Goal: Task Accomplishment & Management: Use online tool/utility

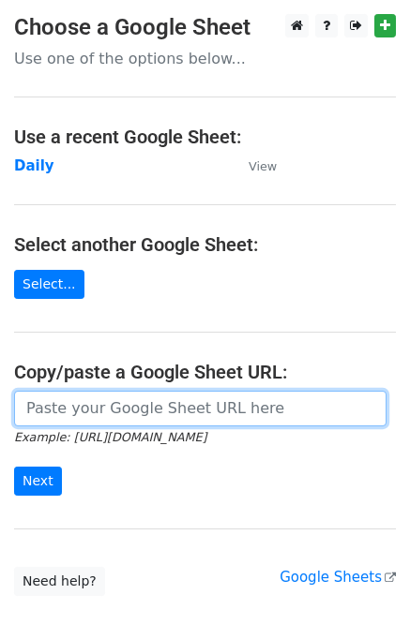
click at [113, 413] on input "url" at bounding box center [200, 409] width 372 height 36
paste input "[URL][DOMAIN_NAME]"
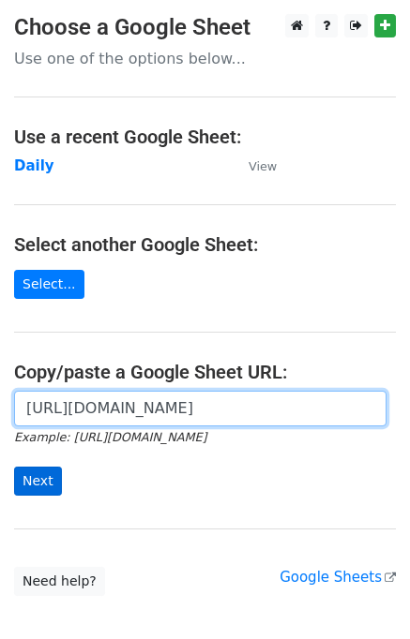
type input "[URL][DOMAIN_NAME]"
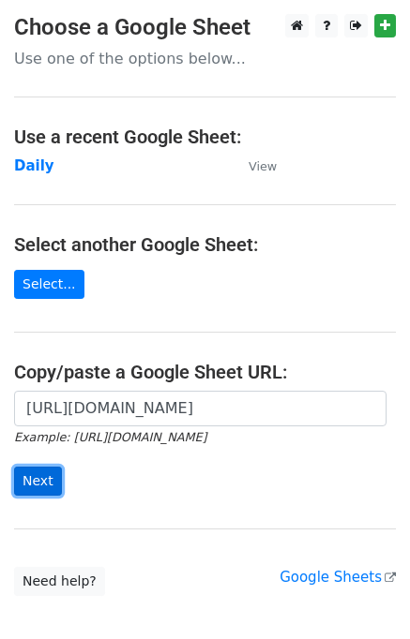
click at [43, 483] on input "Next" at bounding box center [38, 481] width 48 height 29
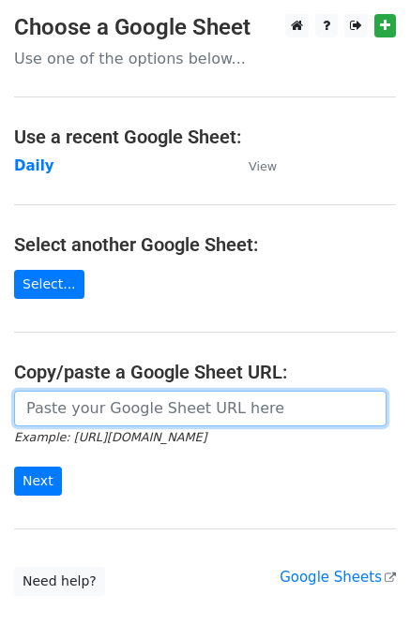
click at [129, 410] on input "url" at bounding box center [200, 409] width 372 height 36
type input "https://docs.google.com/spreadsheets/d/11UkFcW74KVfYhzjN283EngXr_IACScb8-jsQrn_…"
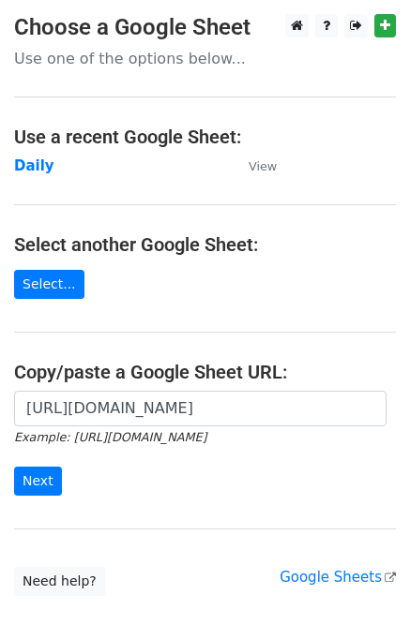
click at [184, 296] on main "Choose a Google Sheet Use one of the options below... Use a recent Google Sheet…" at bounding box center [205, 305] width 410 height 582
click at [26, 166] on strong "Daily" at bounding box center [34, 166] width 40 height 17
click at [26, 171] on strong "Daily" at bounding box center [34, 166] width 40 height 17
click at [32, 168] on strong "Daily" at bounding box center [34, 166] width 40 height 17
click at [31, 167] on strong "Daily" at bounding box center [34, 166] width 40 height 17
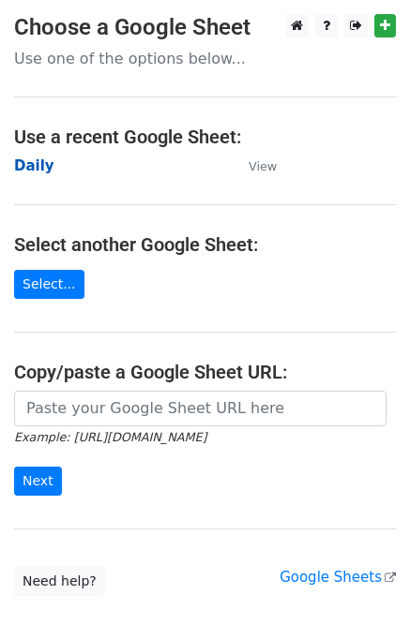
click at [21, 166] on strong "Daily" at bounding box center [34, 166] width 40 height 17
click at [23, 167] on strong "Daily" at bounding box center [34, 166] width 40 height 17
click at [32, 171] on strong "Daily" at bounding box center [34, 166] width 40 height 17
click at [28, 168] on strong "Daily" at bounding box center [34, 166] width 40 height 17
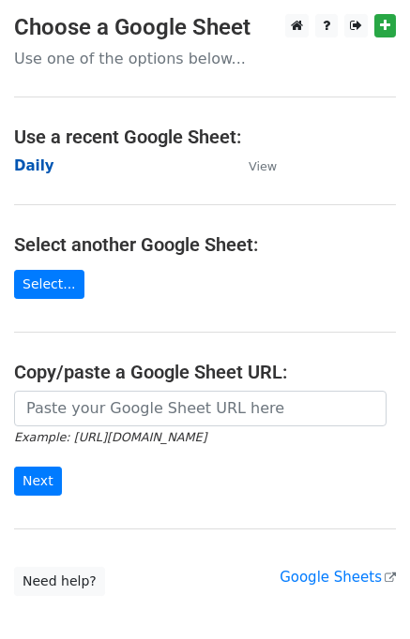
click at [16, 165] on strong "Daily" at bounding box center [34, 166] width 40 height 17
click at [26, 171] on strong "Daily" at bounding box center [34, 166] width 40 height 17
click at [46, 170] on strong "Daily" at bounding box center [34, 166] width 40 height 17
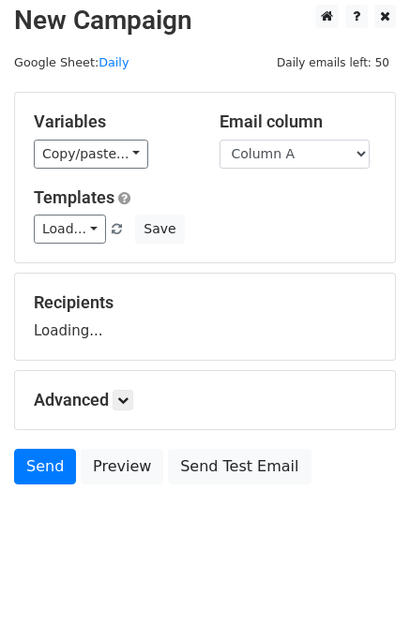
scroll to position [11, 0]
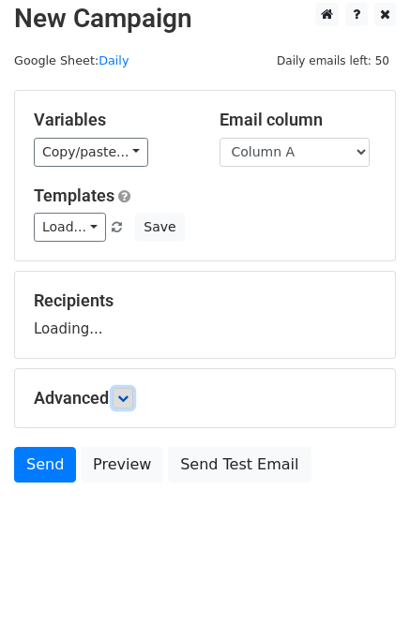
click at [128, 398] on icon at bounding box center [122, 398] width 11 height 11
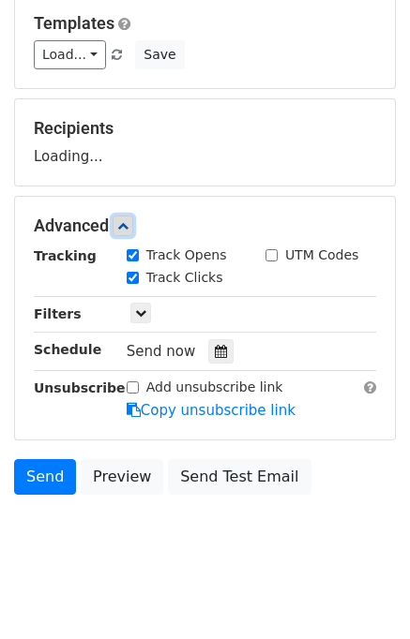
scroll to position [194, 0]
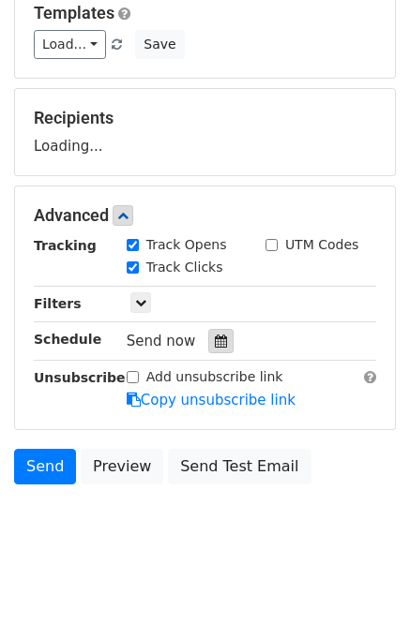
click at [215, 338] on icon at bounding box center [221, 341] width 12 height 13
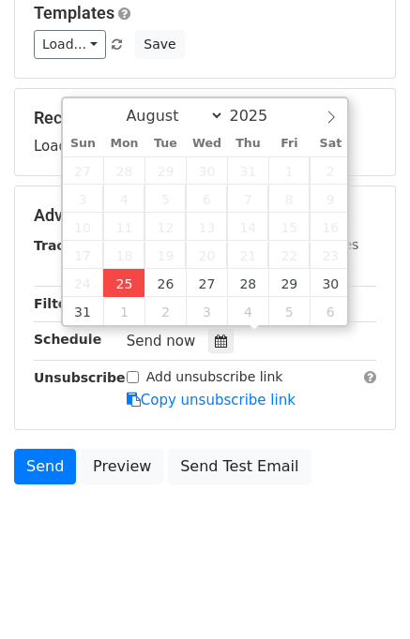
type input "2025-08-25 13:27"
type input "01"
type input "27"
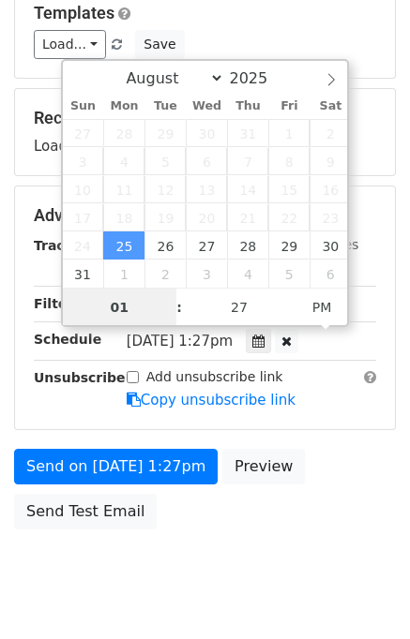
scroll to position [0, 0]
type input "01"
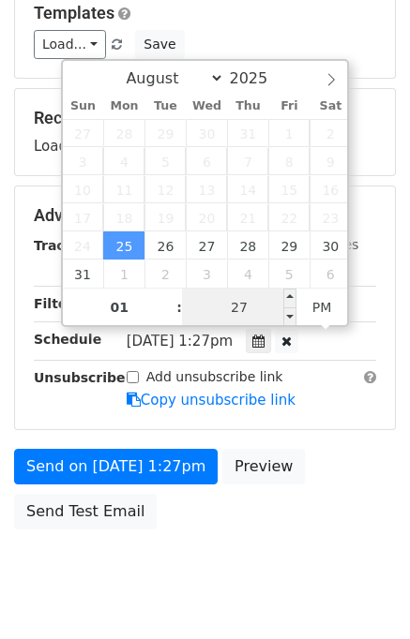
click at [227, 298] on input "27" at bounding box center [239, 308] width 114 height 38
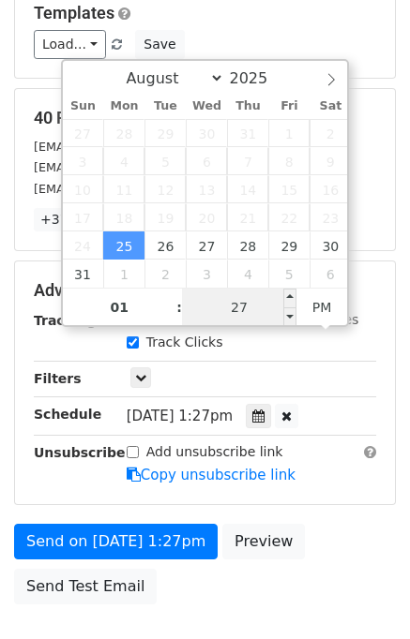
click at [235, 301] on input "27" at bounding box center [239, 308] width 114 height 38
type input "35"
type input "2025-08-25 13:35"
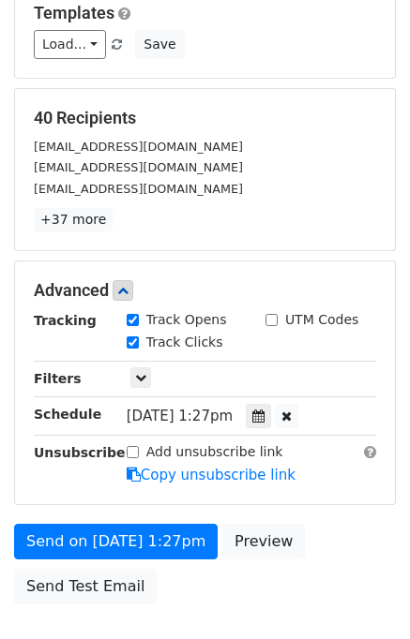
click at [307, 472] on div "Add unsubscribe link Copy unsubscribe link" at bounding box center [252, 464] width 278 height 43
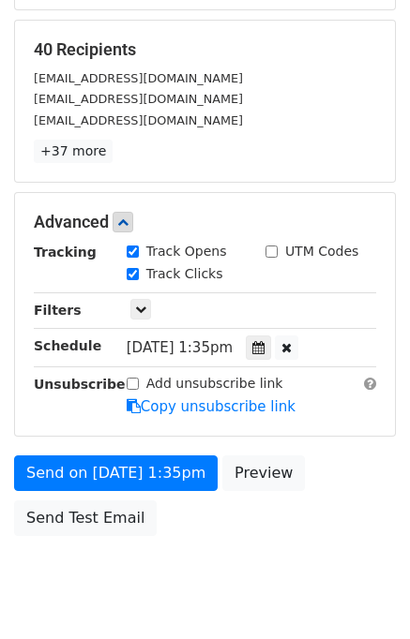
scroll to position [314, 0]
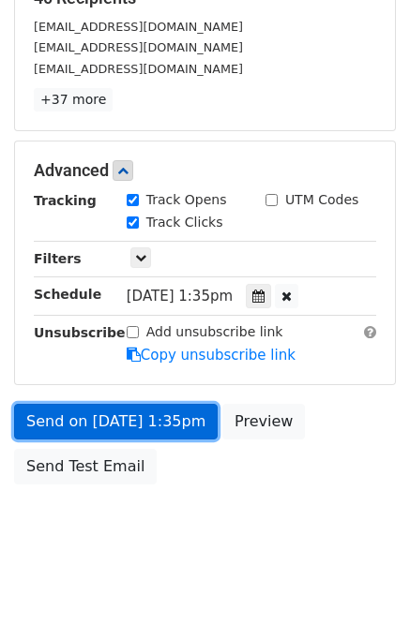
click at [94, 419] on link "Send on Aug 25 at 1:35pm" at bounding box center [115, 422] width 203 height 36
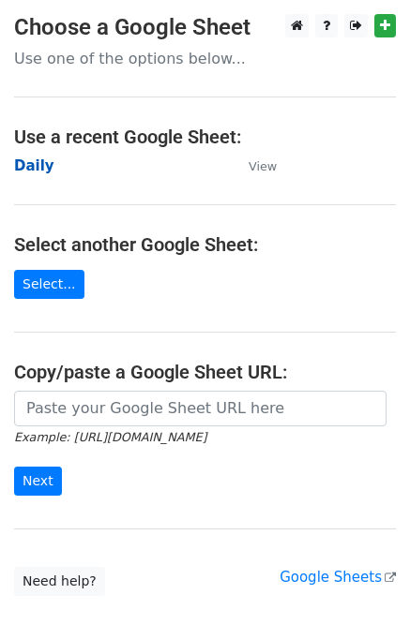
click at [32, 162] on strong "Daily" at bounding box center [34, 166] width 40 height 17
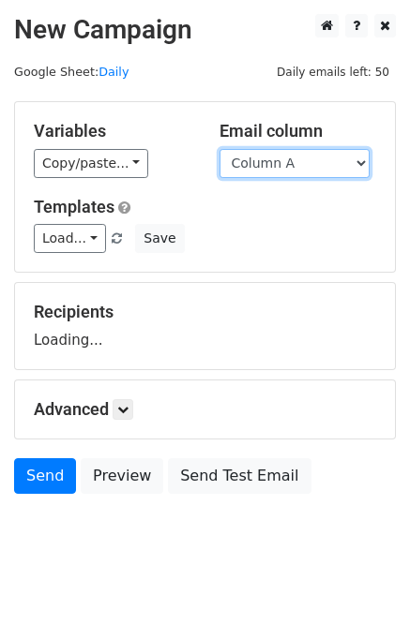
click at [248, 159] on select "Column A Column B Column C Column D Column E Column F" at bounding box center [294, 163] width 150 height 29
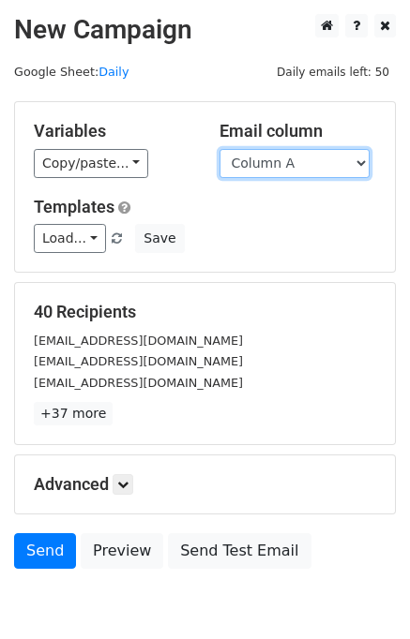
select select "Column B"
click at [219, 149] on select "Column A Column B Column C Column D Column E Column F" at bounding box center [294, 163] width 150 height 29
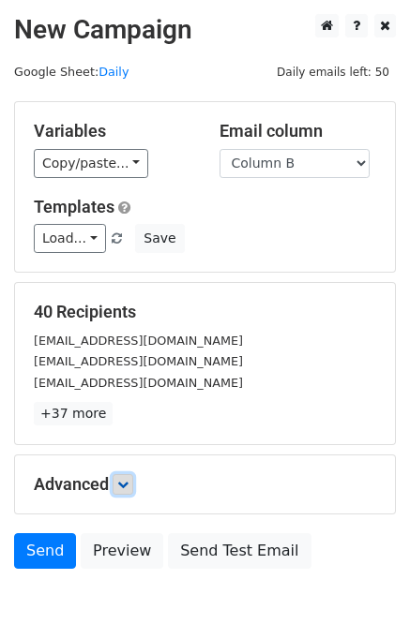
click at [124, 488] on icon at bounding box center [122, 484] width 11 height 11
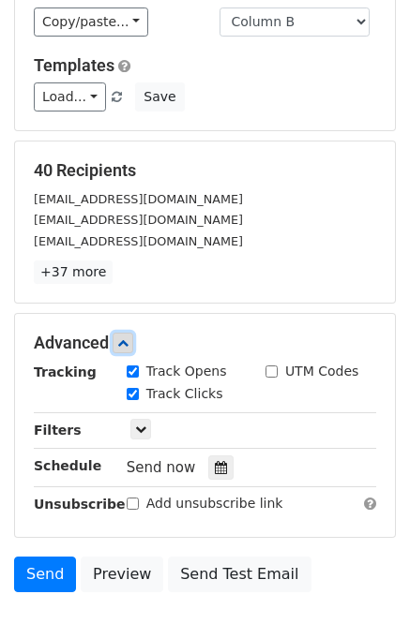
scroll to position [232, 0]
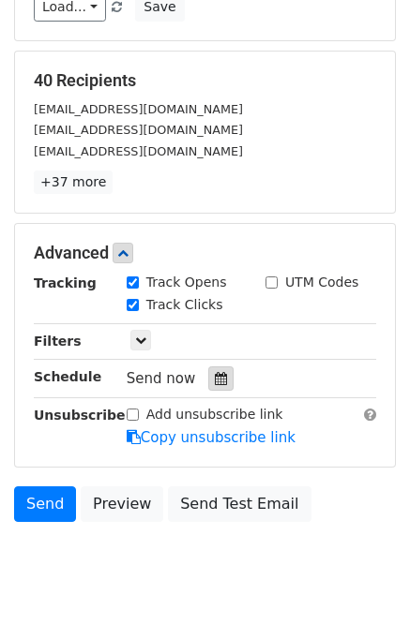
click at [216, 367] on div at bounding box center [220, 379] width 25 height 24
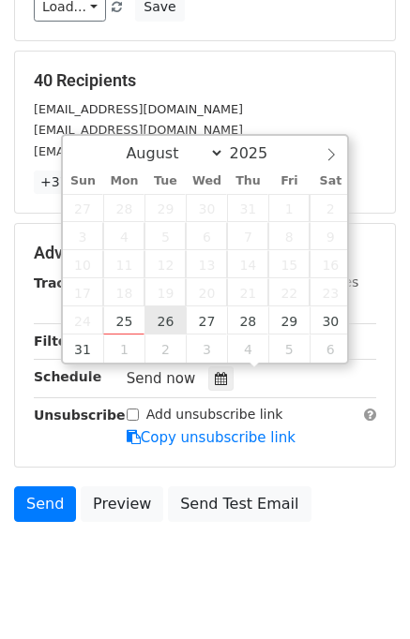
type input "2025-08-26 12:00"
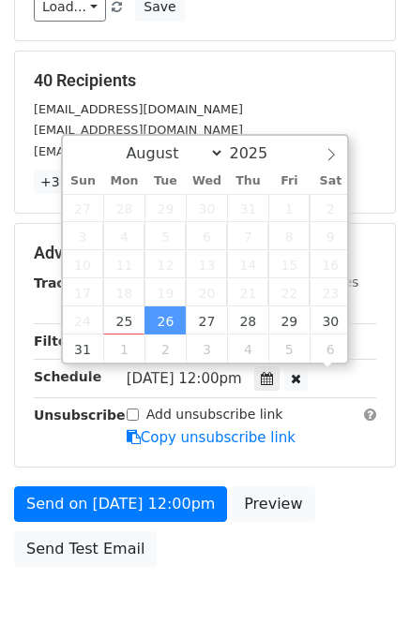
scroll to position [0, 0]
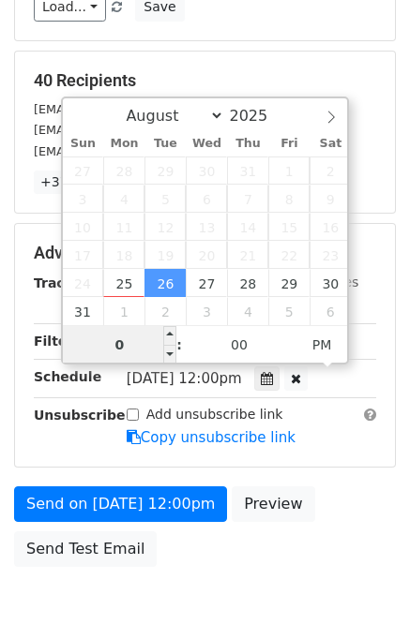
type input "02"
type input "2025-08-26 14:00"
click at [333, 507] on div "Send on Aug 26 at 12:00pm Preview Send Test Email" at bounding box center [205, 532] width 410 height 90
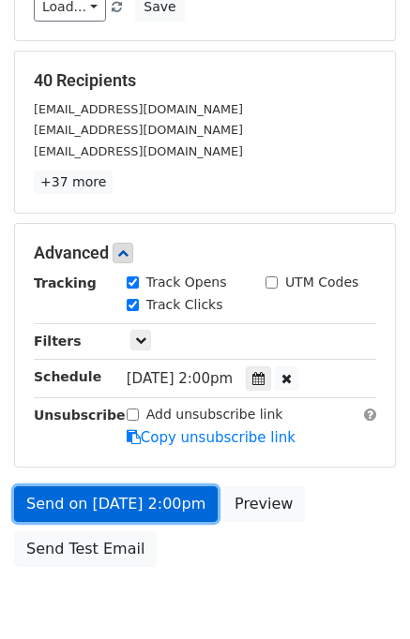
click at [143, 496] on link "Send on Aug 26 at 2:00pm" at bounding box center [115, 505] width 203 height 36
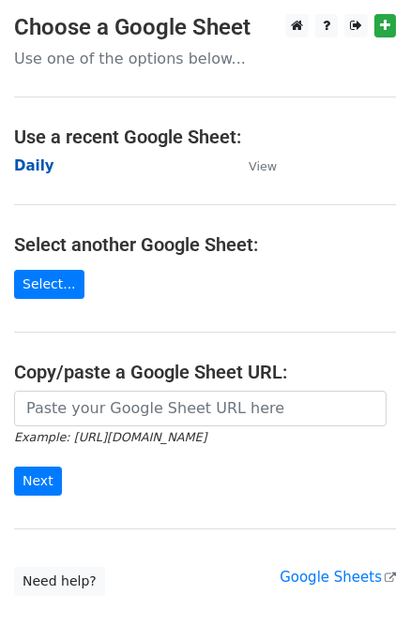
click at [40, 170] on strong "Daily" at bounding box center [34, 166] width 40 height 17
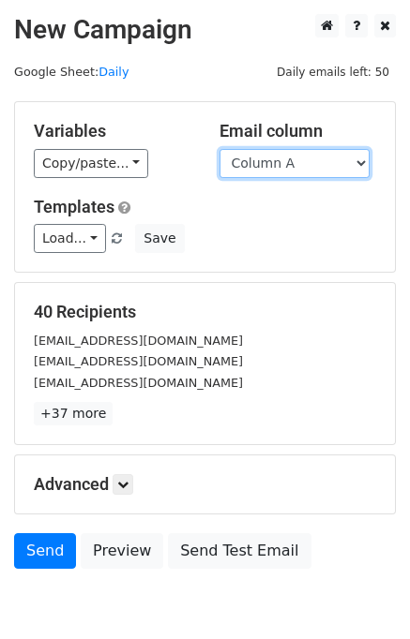
click at [285, 166] on select "Column A Column B Column C Column D Column E Column F" at bounding box center [294, 163] width 150 height 29
select select "Column C"
click at [219, 149] on select "Column A Column B Column C Column D Column E Column F" at bounding box center [294, 163] width 150 height 29
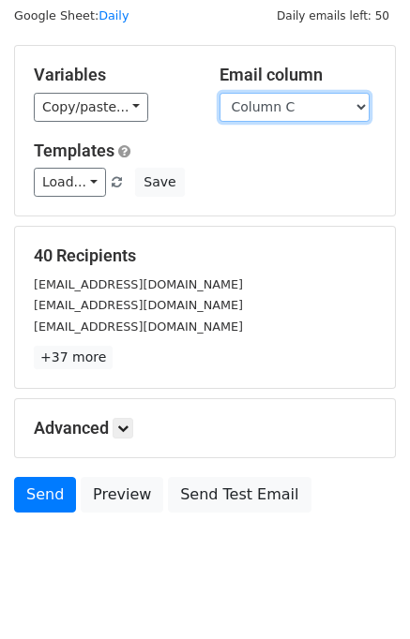
scroll to position [86, 0]
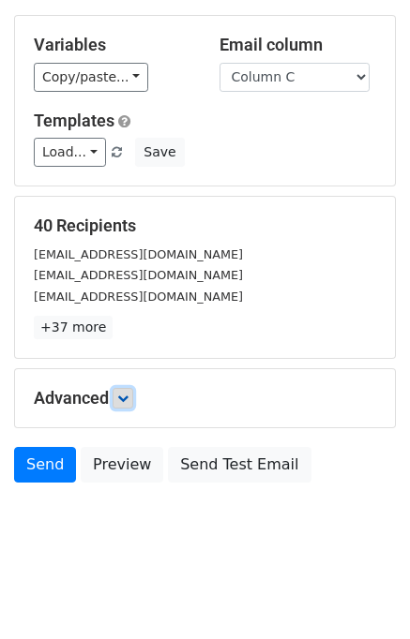
click at [128, 396] on icon at bounding box center [122, 398] width 11 height 11
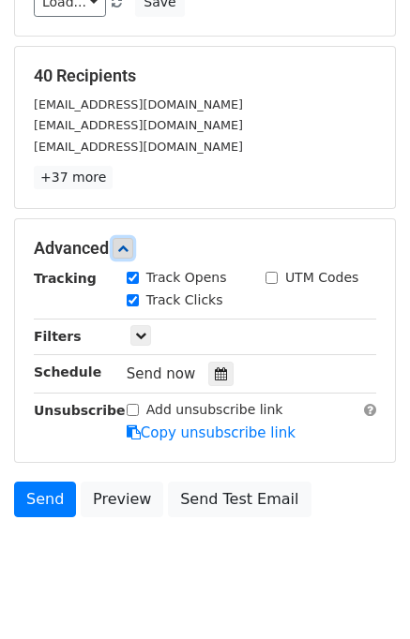
scroll to position [241, 0]
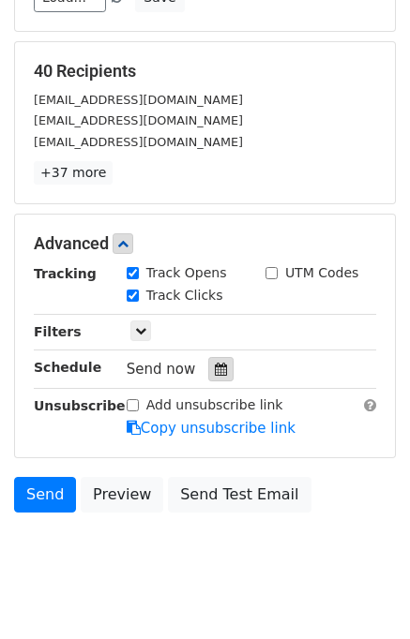
click at [212, 357] on div at bounding box center [220, 369] width 25 height 24
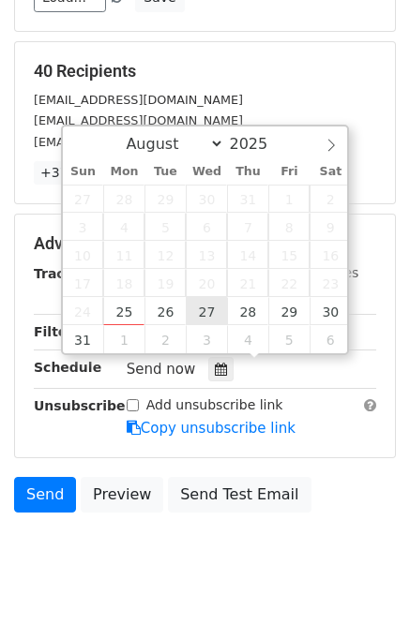
type input "2025-08-27 12:00"
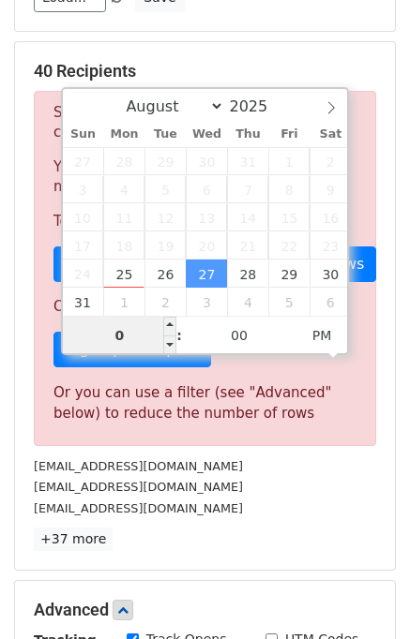
type input "03"
type input "2025-08-27 15:00"
click at [272, 503] on div "impallari@gmail.com" at bounding box center [205, 509] width 370 height 22
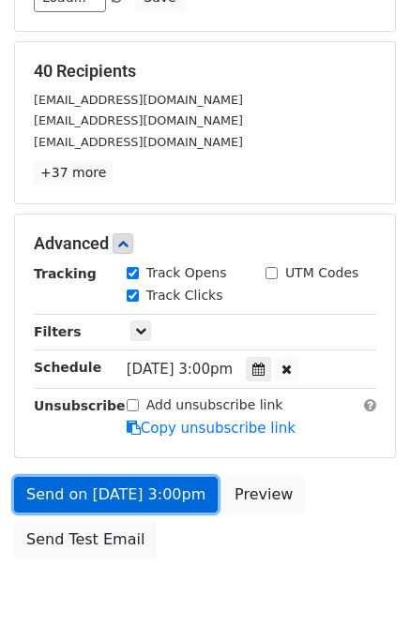
click at [104, 496] on link "Send on Aug 27 at 3:00pm" at bounding box center [115, 495] width 203 height 36
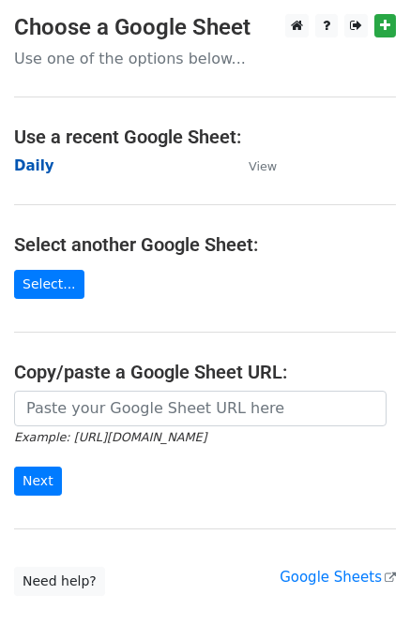
click at [34, 170] on strong "Daily" at bounding box center [34, 166] width 40 height 17
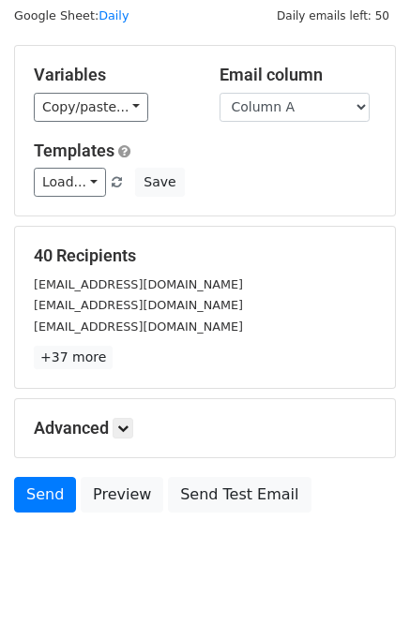
scroll to position [86, 0]
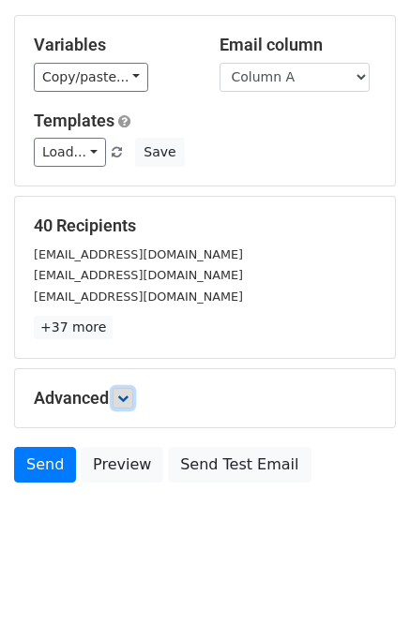
click at [128, 393] on icon at bounding box center [122, 398] width 11 height 11
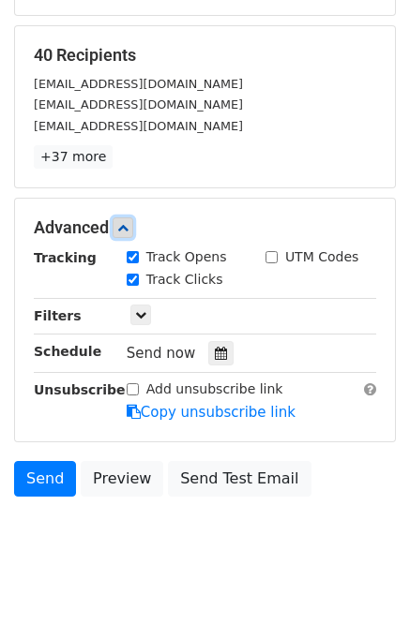
scroll to position [269, 0]
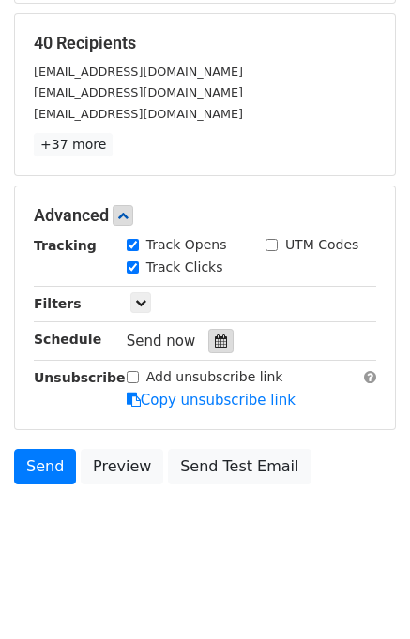
click at [208, 349] on div at bounding box center [220, 341] width 25 height 24
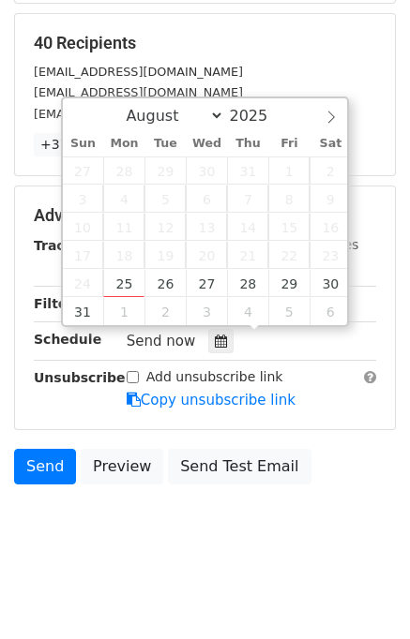
scroll to position [270, 0]
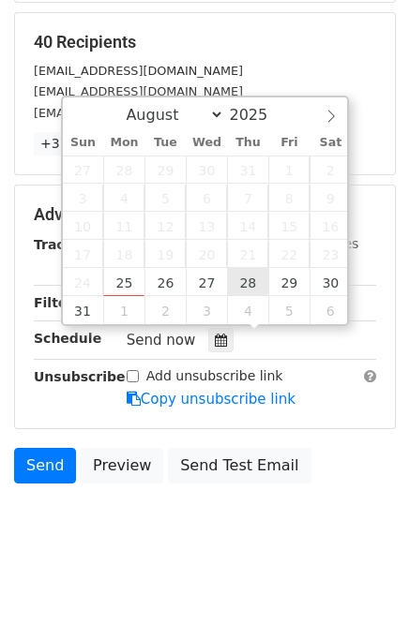
type input "2025-08-28 12:00"
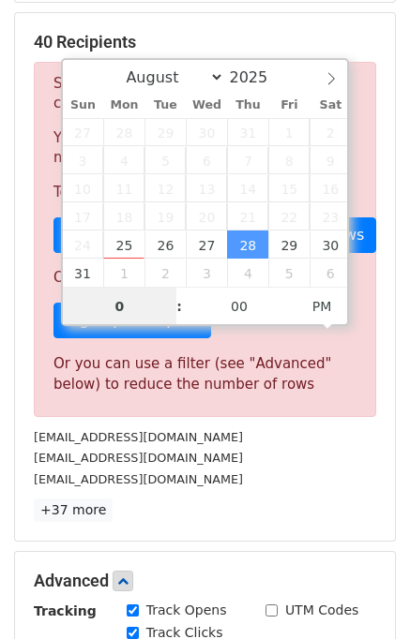
type input "04"
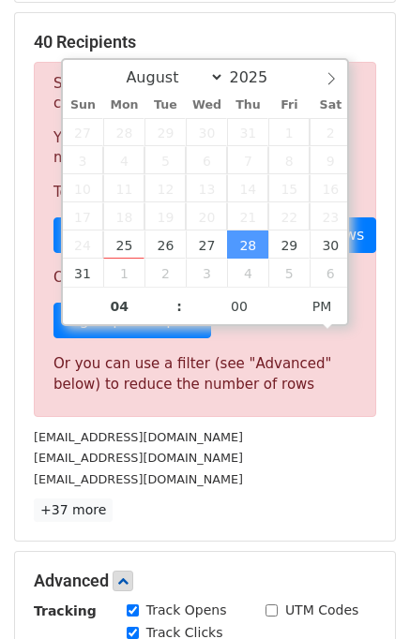
type input "2025-08-28 16:00"
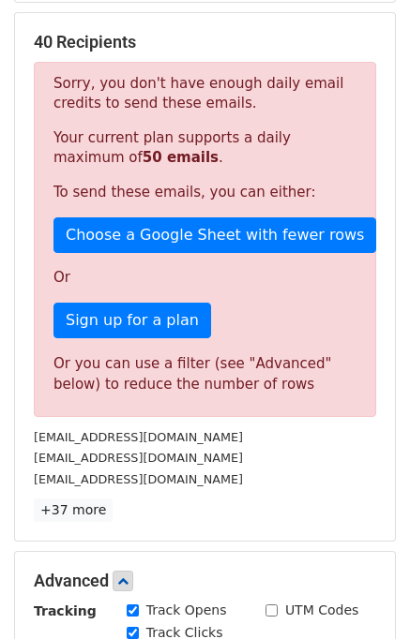
click at [258, 477] on div "[EMAIL_ADDRESS][DOMAIN_NAME]" at bounding box center [205, 480] width 370 height 22
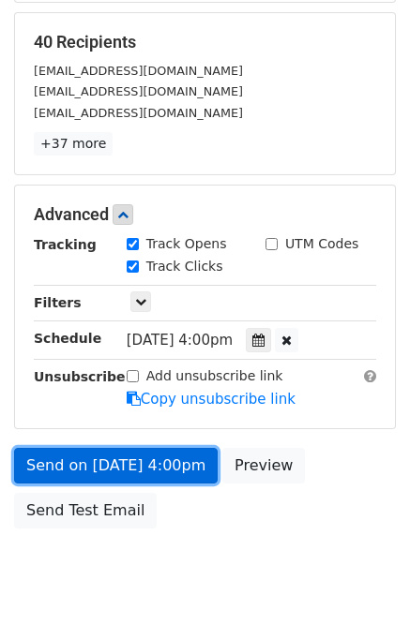
click at [112, 462] on link "Send on Aug 28 at 4:00pm" at bounding box center [115, 466] width 203 height 36
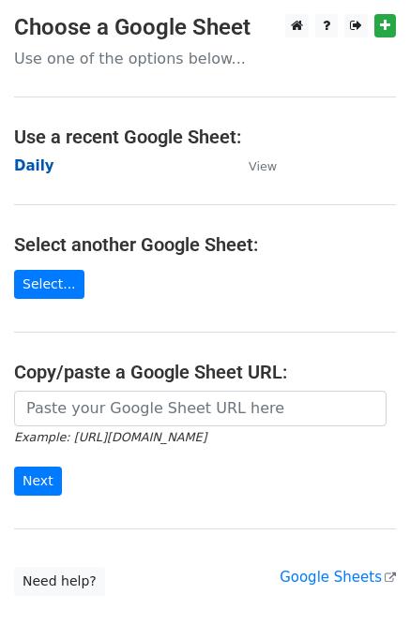
click at [34, 162] on strong "Daily" at bounding box center [34, 166] width 40 height 17
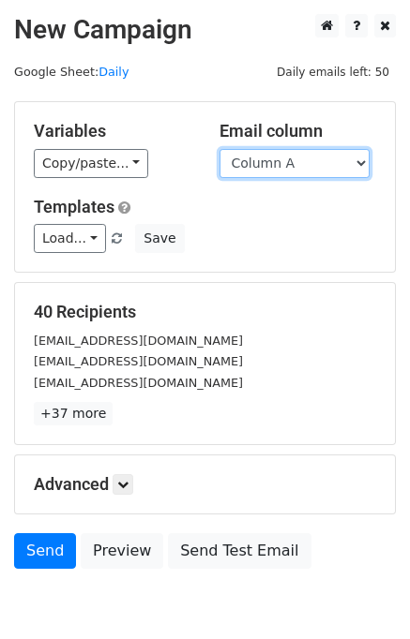
click at [287, 169] on select "Column A Column B Column C Column D Column E Column F" at bounding box center [294, 163] width 150 height 29
select select "Column B"
click at [219, 149] on select "Column A Column B Column C Column D Column E Column F" at bounding box center [294, 163] width 150 height 29
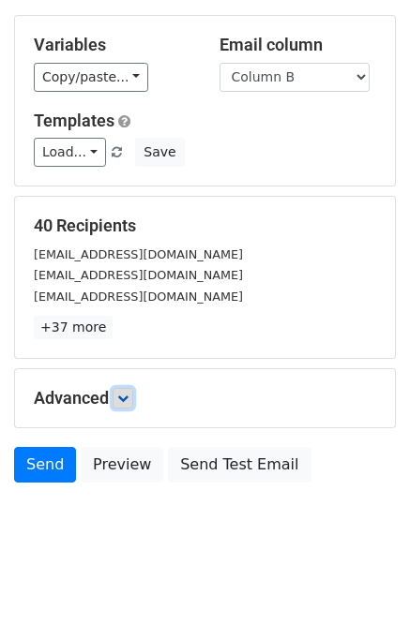
click at [124, 398] on icon at bounding box center [122, 398] width 11 height 11
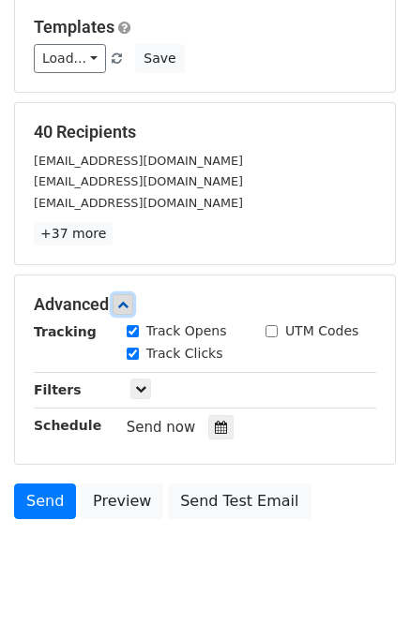
scroll to position [229, 0]
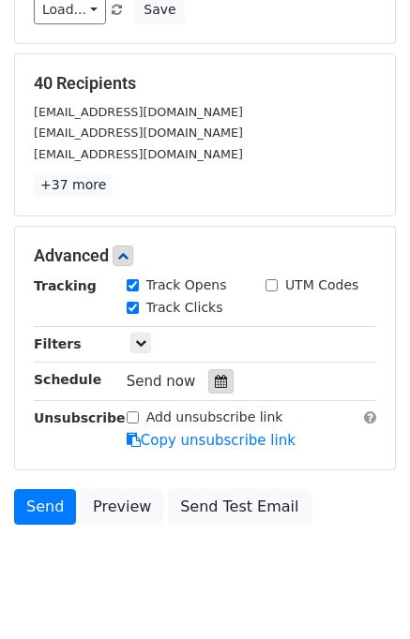
click at [215, 380] on icon at bounding box center [221, 381] width 12 height 13
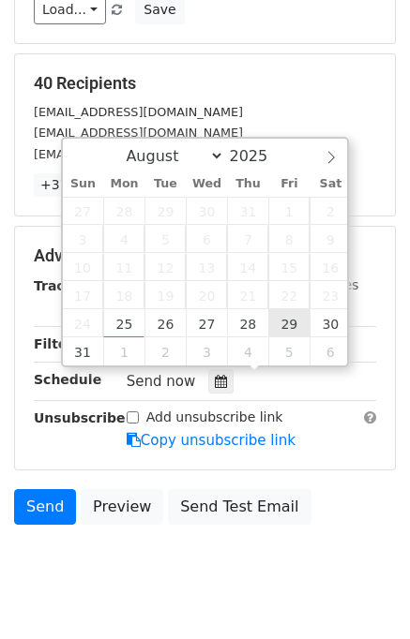
type input "2025-08-29 12:00"
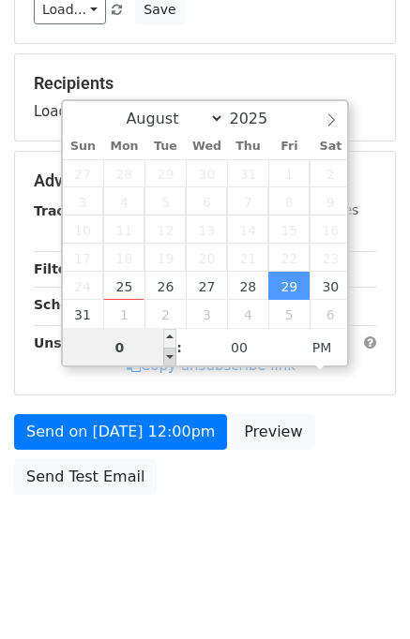
type input "05"
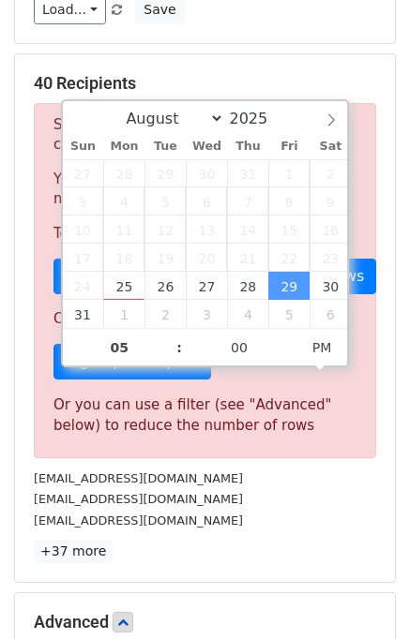
type input "2025-08-29 17:00"
click at [291, 502] on div "support@zoome.casino" at bounding box center [205, 499] width 370 height 22
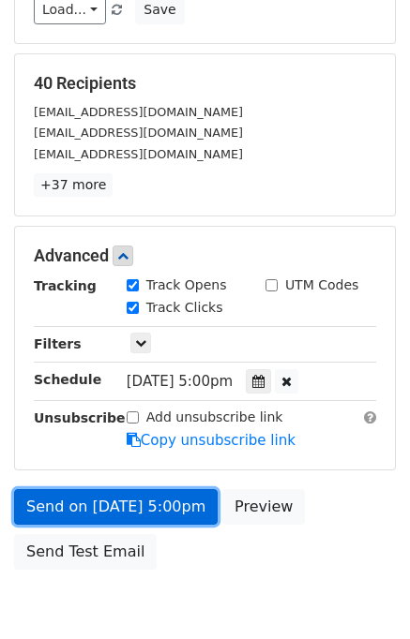
click at [105, 501] on link "Send on Aug 29 at 5:00pm" at bounding box center [115, 507] width 203 height 36
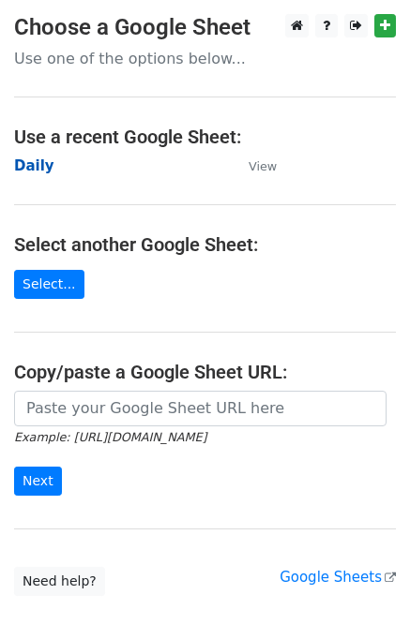
click at [24, 167] on strong "Daily" at bounding box center [34, 166] width 40 height 17
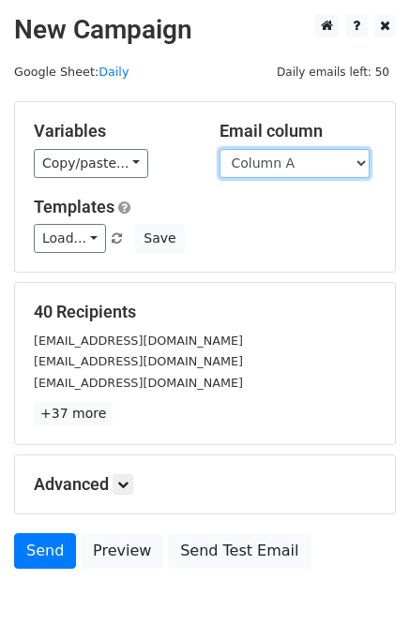
click at [281, 158] on select "Column A Column B Column C Column D Column E Column F" at bounding box center [294, 163] width 150 height 29
select select "Column C"
click at [219, 149] on select "Column A Column B Column C Column D Column E Column F" at bounding box center [294, 163] width 150 height 29
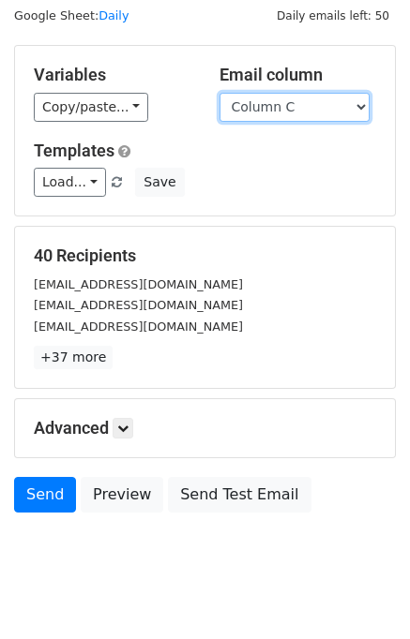
scroll to position [86, 0]
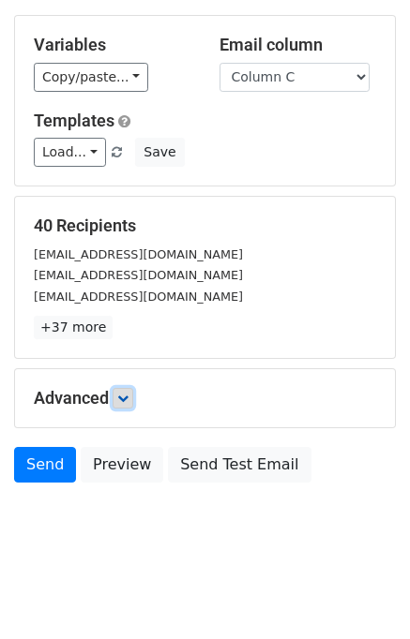
click at [116, 401] on link at bounding box center [123, 398] width 21 height 21
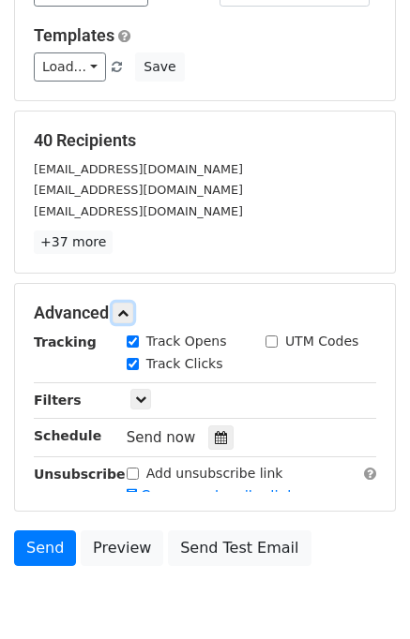
scroll to position [262, 0]
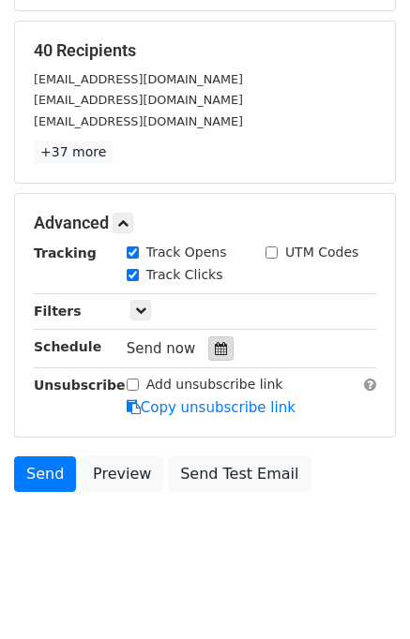
click at [214, 354] on div at bounding box center [220, 349] width 25 height 24
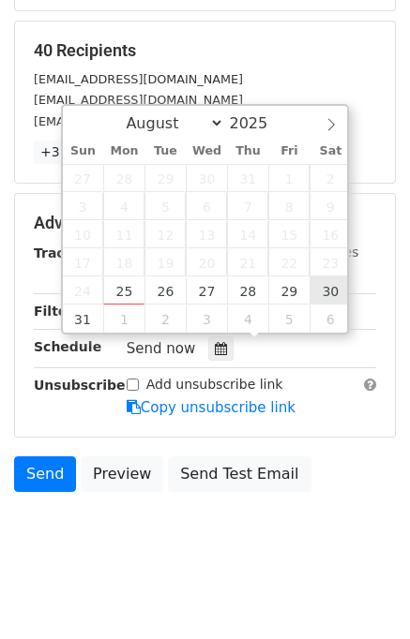
type input "[DATE] 12:00"
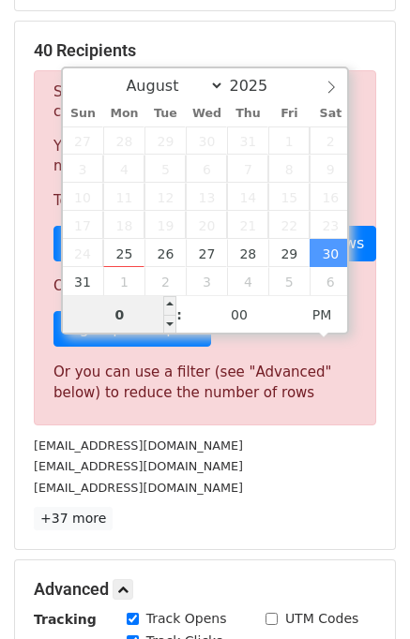
type input "06"
type input "[DATE] 18:00"
click at [304, 511] on p "+37 more" at bounding box center [205, 518] width 342 height 23
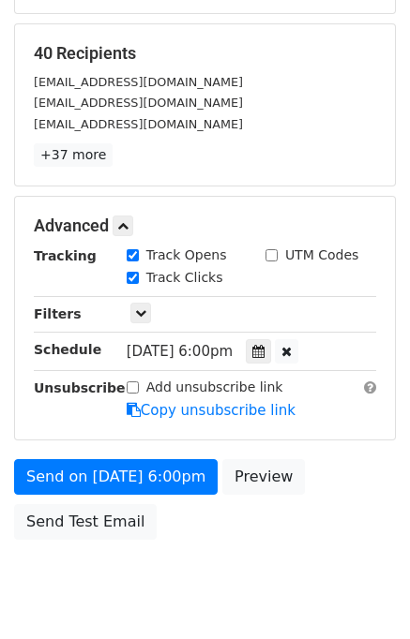
scroll to position [314, 0]
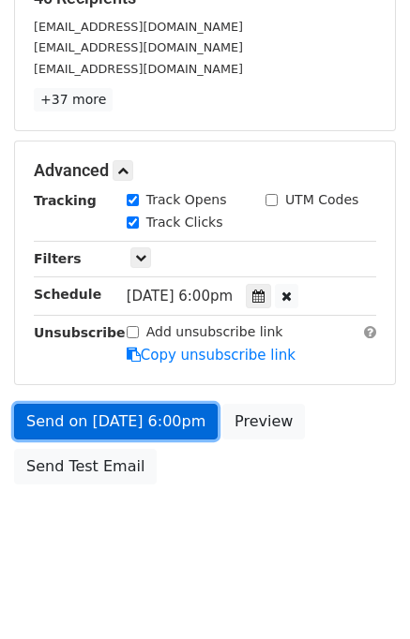
click at [139, 411] on link "Send on [DATE] 6:00pm" at bounding box center [115, 422] width 203 height 36
